Goal: Find specific page/section: Find specific page/section

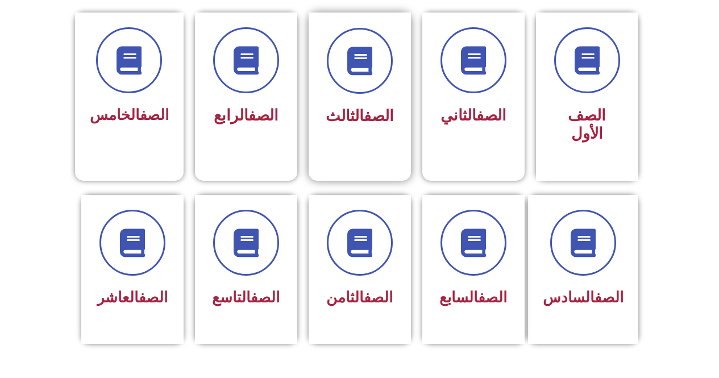
scroll to position [298, 0]
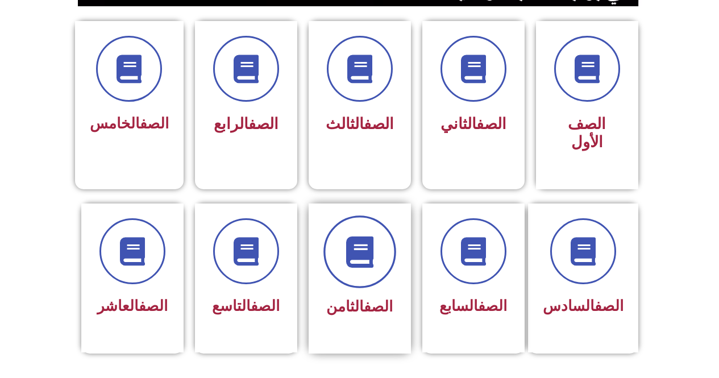
click at [341, 256] on span at bounding box center [360, 252] width 73 height 73
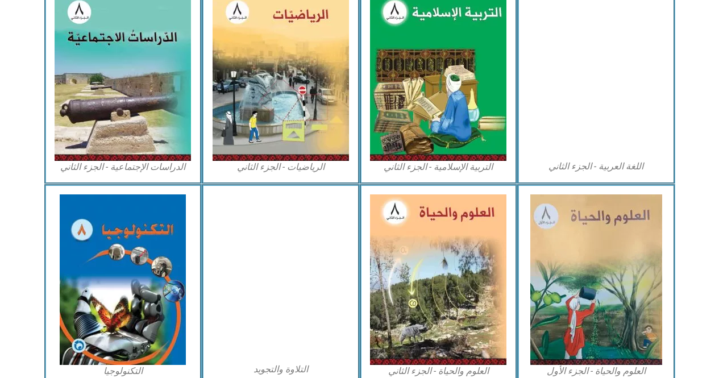
scroll to position [548, 0]
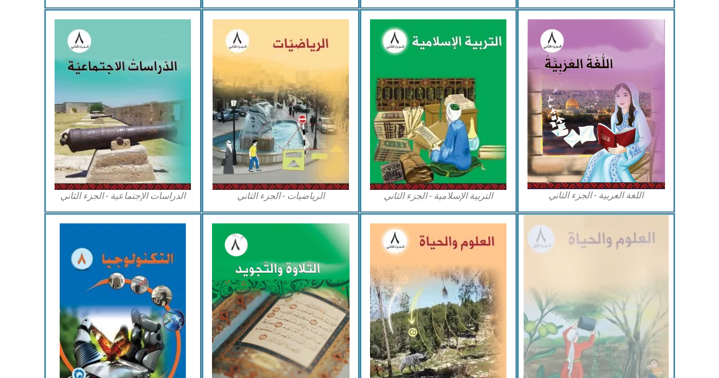
click at [606, 307] on img at bounding box center [596, 309] width 145 height 188
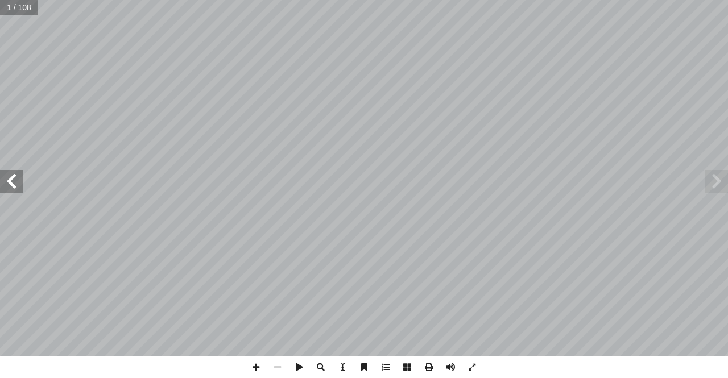
click at [14, 187] on span at bounding box center [11, 181] width 23 height 23
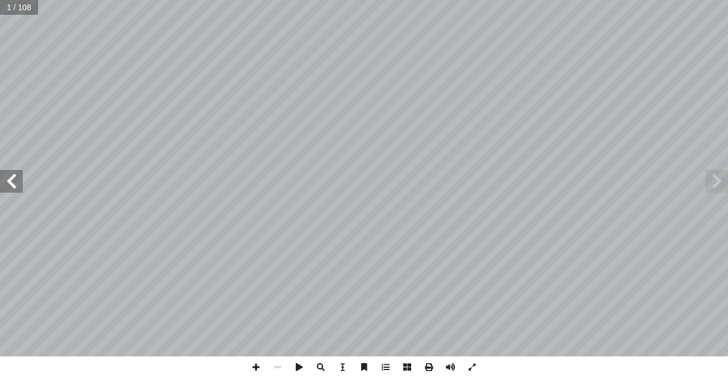
click at [14, 187] on span at bounding box center [11, 181] width 23 height 23
click at [14, 185] on span at bounding box center [11, 181] width 23 height 23
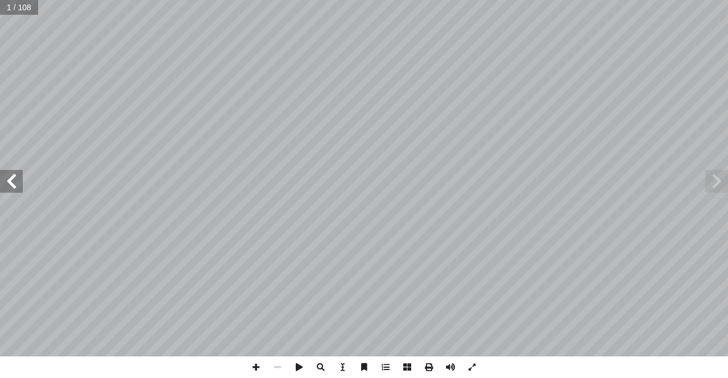
click at [14, 185] on span at bounding box center [11, 181] width 23 height 23
click at [0, 192] on span at bounding box center [11, 181] width 23 height 23
click at [8, 187] on span at bounding box center [11, 181] width 23 height 23
click at [0, 179] on span at bounding box center [11, 181] width 23 height 23
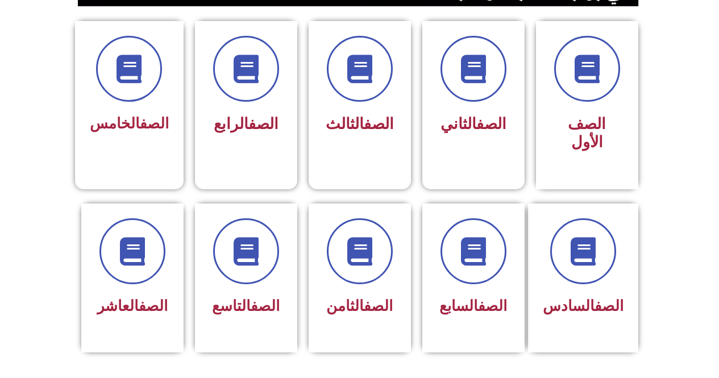
drag, startPoint x: 724, startPoint y: 40, endPoint x: 723, endPoint y: 126, distance: 86.4
click at [719, 126] on html "الصفحة الرئيسية الصف الأول الصف الثاني الصف الثالث الصف الرابع الصف الخامس الصف…" at bounding box center [359, 357] width 719 height 1311
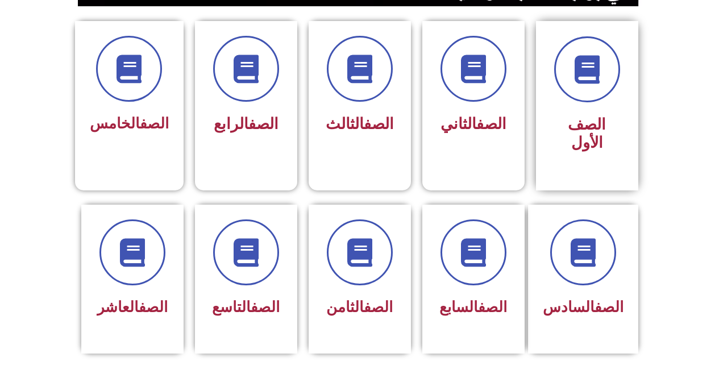
scroll to position [308, 0]
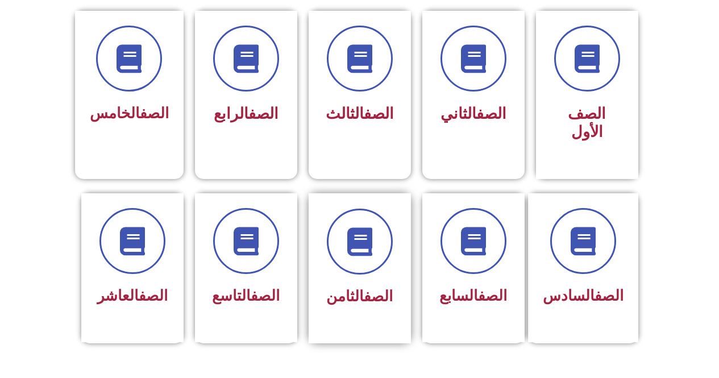
click at [407, 226] on div "الصف الثامن" at bounding box center [360, 268] width 102 height 150
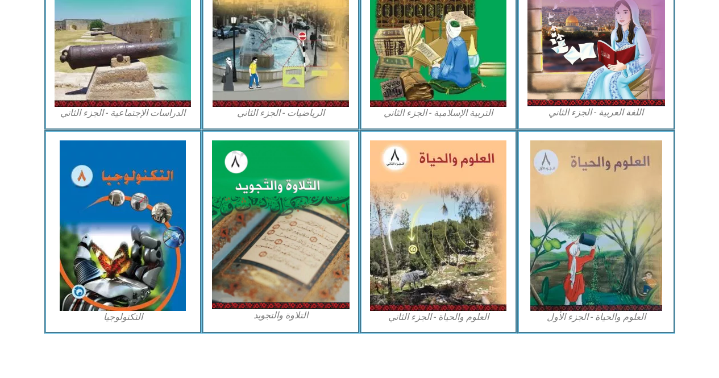
scroll to position [628, 0]
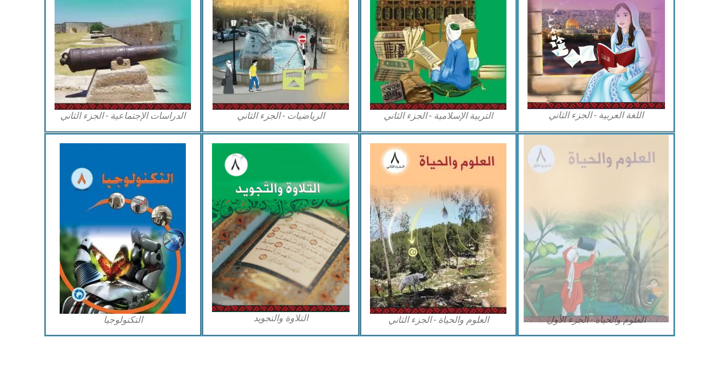
click at [640, 212] on img at bounding box center [596, 229] width 145 height 188
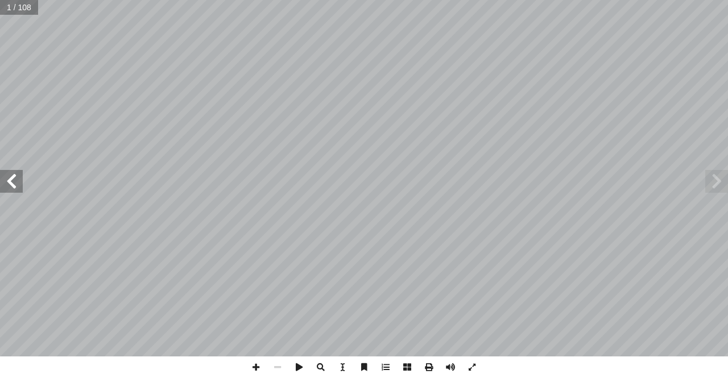
drag, startPoint x: 9, startPoint y: 192, endPoint x: 17, endPoint y: 189, distance: 8.5
click at [15, 192] on span at bounding box center [11, 181] width 23 height 23
click at [16, 187] on span at bounding box center [11, 181] width 23 height 23
click at [8, 183] on span at bounding box center [11, 181] width 23 height 23
click at [5, 182] on span at bounding box center [11, 181] width 23 height 23
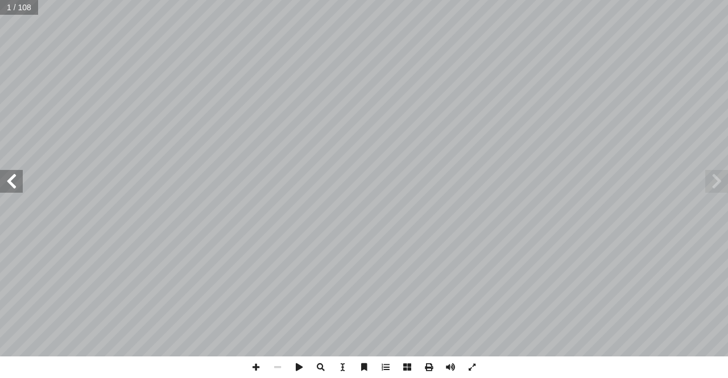
click at [15, 184] on span at bounding box center [11, 181] width 23 height 23
click at [4, 179] on span at bounding box center [11, 181] width 23 height 23
click at [5, 178] on span at bounding box center [11, 181] width 23 height 23
click at [7, 192] on span at bounding box center [11, 181] width 23 height 23
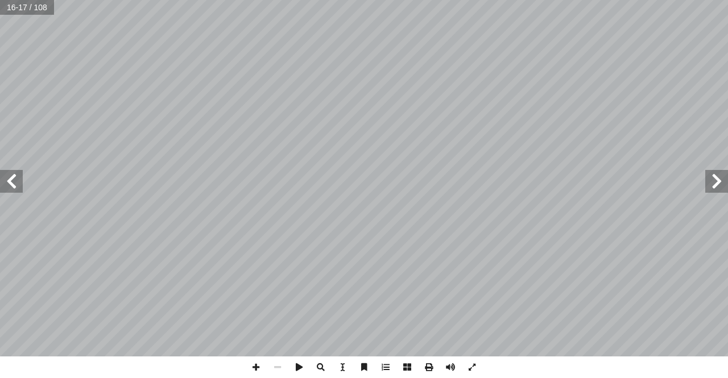
click at [5, 184] on span at bounding box center [11, 181] width 23 height 23
